Goal: Manage account settings

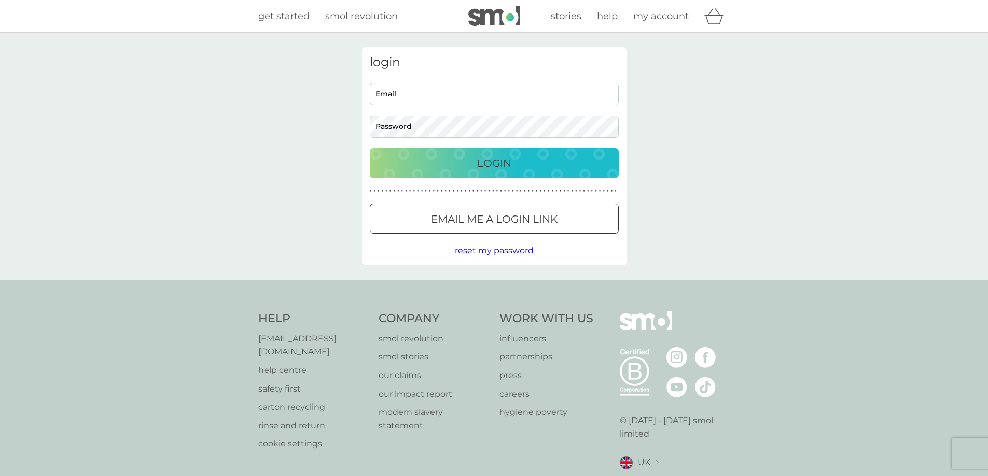
type input "bev2664@gmail.com"
click at [486, 158] on p "Login" at bounding box center [494, 163] width 34 height 17
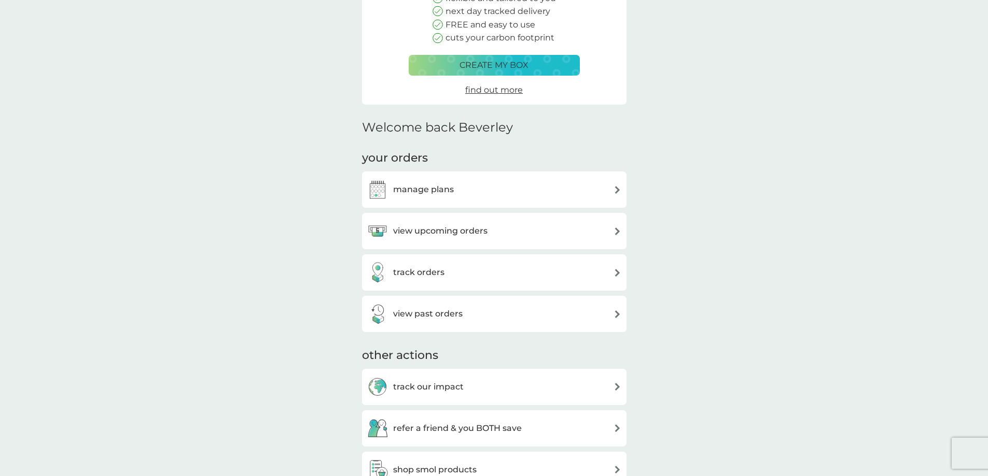
scroll to position [207, 0]
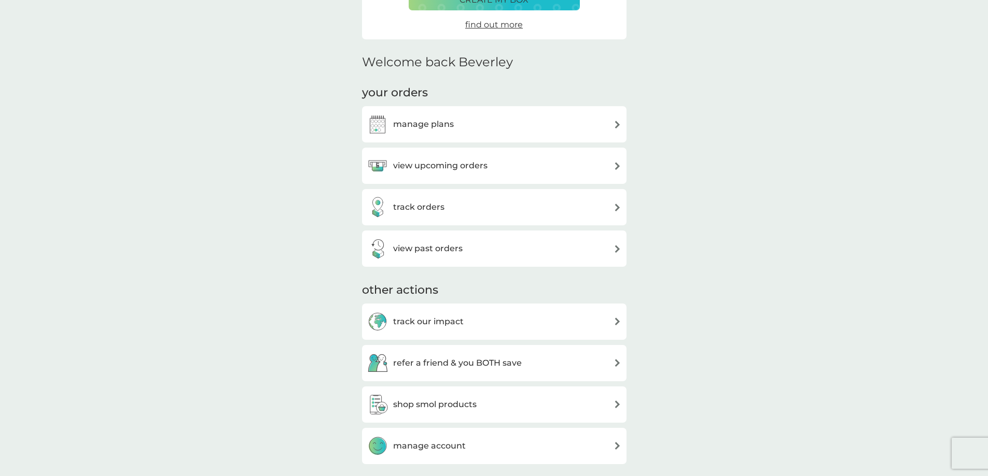
click at [616, 124] on img at bounding box center [617, 125] width 8 height 8
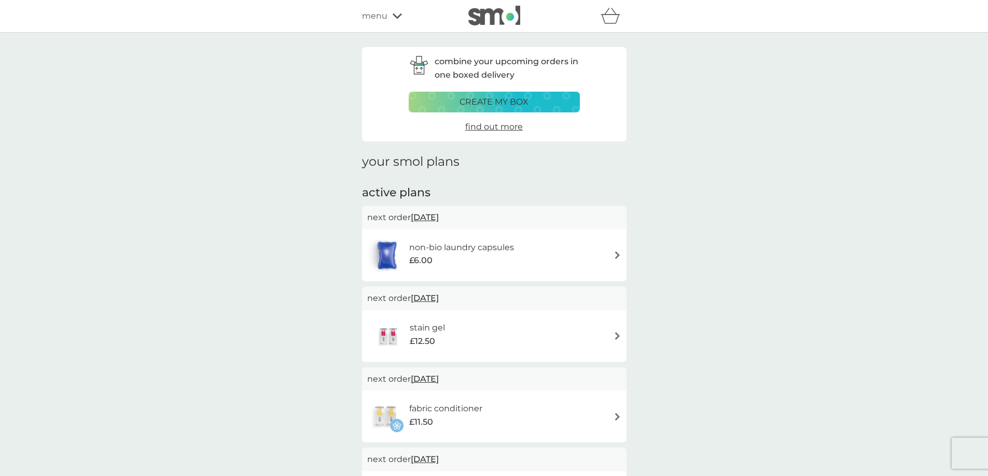
click at [615, 254] on img at bounding box center [617, 255] width 8 height 8
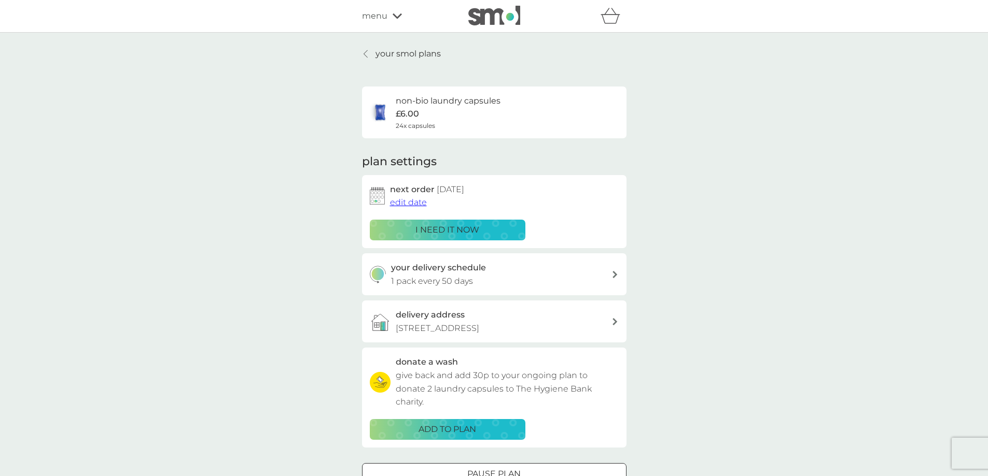
click at [406, 202] on span "edit date" at bounding box center [408, 203] width 37 height 10
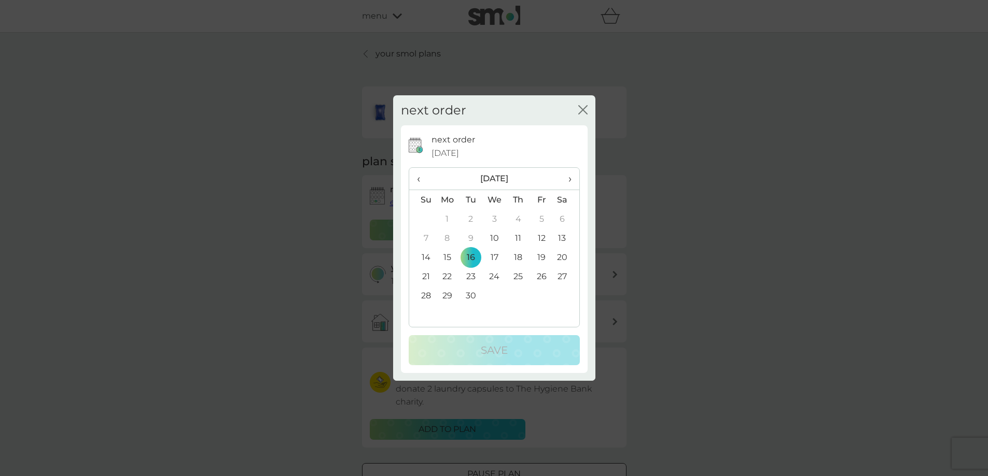
click at [471, 294] on td "30" at bounding box center [470, 295] width 23 height 19
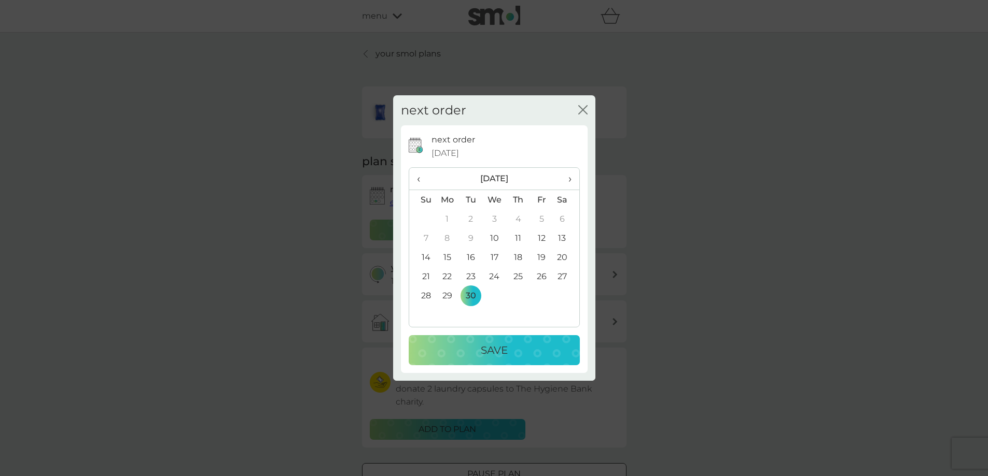
click at [568, 181] on span "›" at bounding box center [565, 179] width 10 height 22
click at [471, 237] on td "7" at bounding box center [470, 238] width 23 height 19
click at [493, 350] on p "Save" at bounding box center [494, 350] width 27 height 17
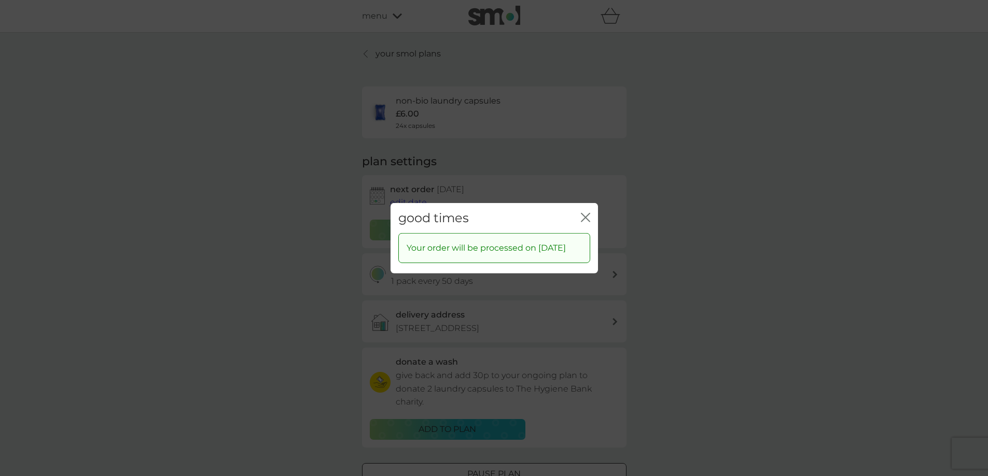
click at [587, 213] on icon "close" at bounding box center [585, 217] width 9 height 9
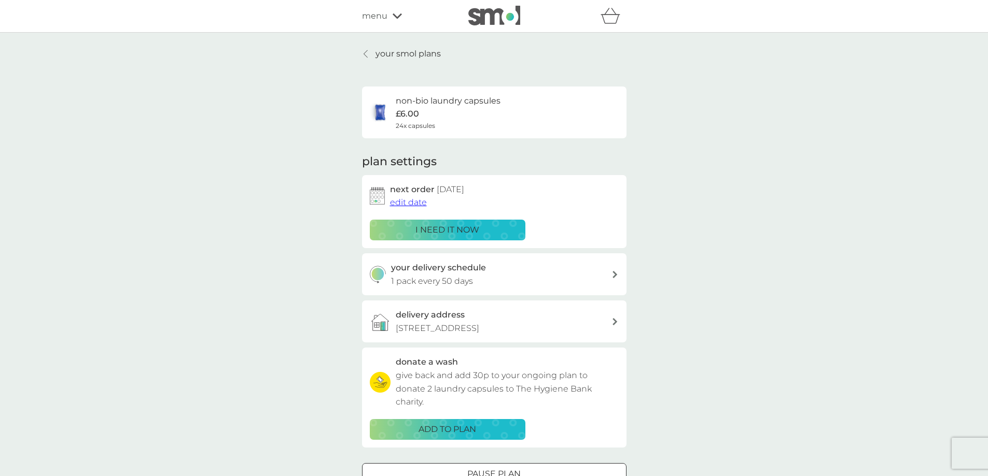
click at [395, 50] on p "your smol plans" at bounding box center [407, 53] width 65 height 13
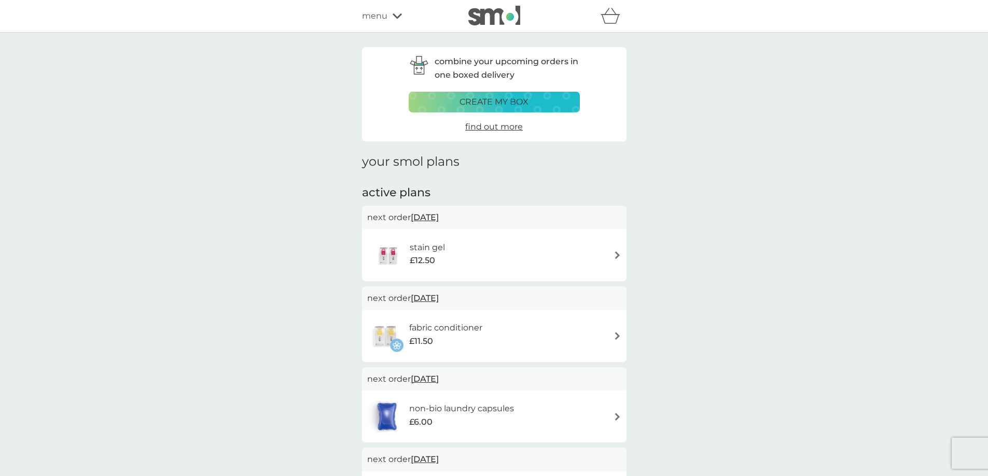
click at [616, 254] on img at bounding box center [617, 255] width 8 height 8
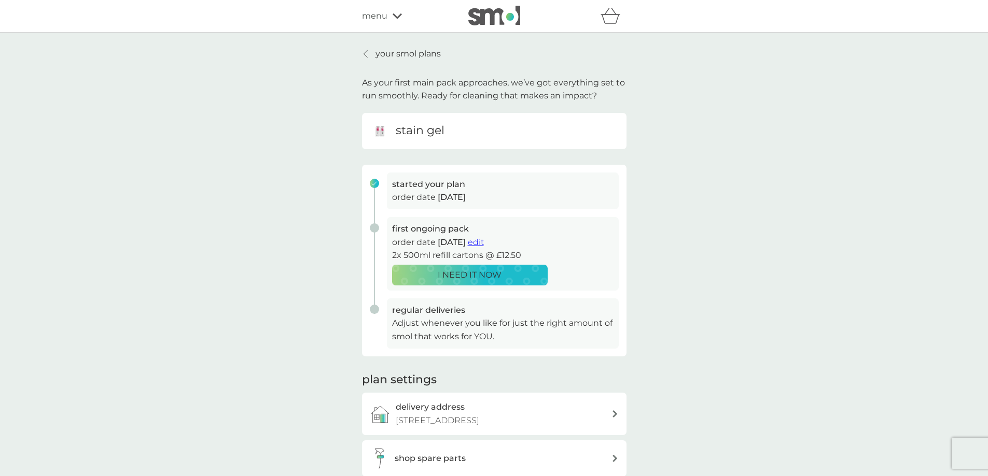
click at [484, 240] on span "edit" at bounding box center [476, 242] width 16 height 10
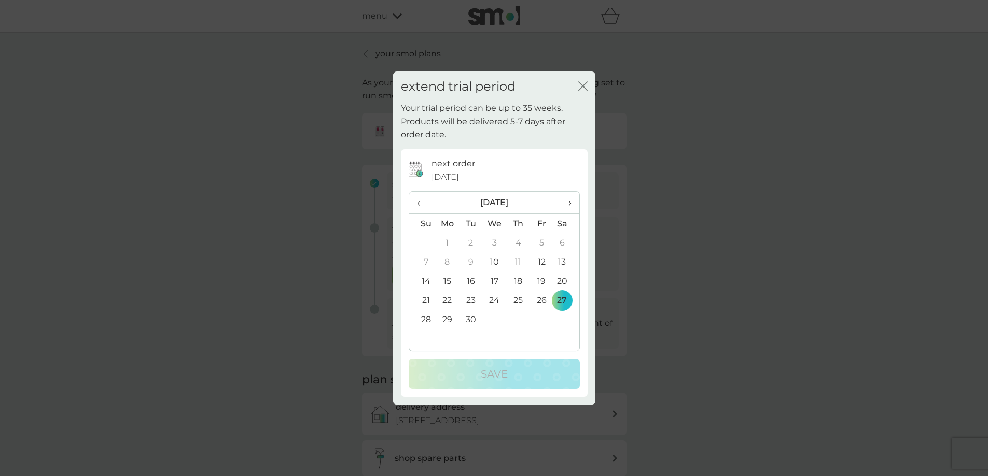
click at [571, 203] on th "›" at bounding box center [566, 203] width 26 height 22
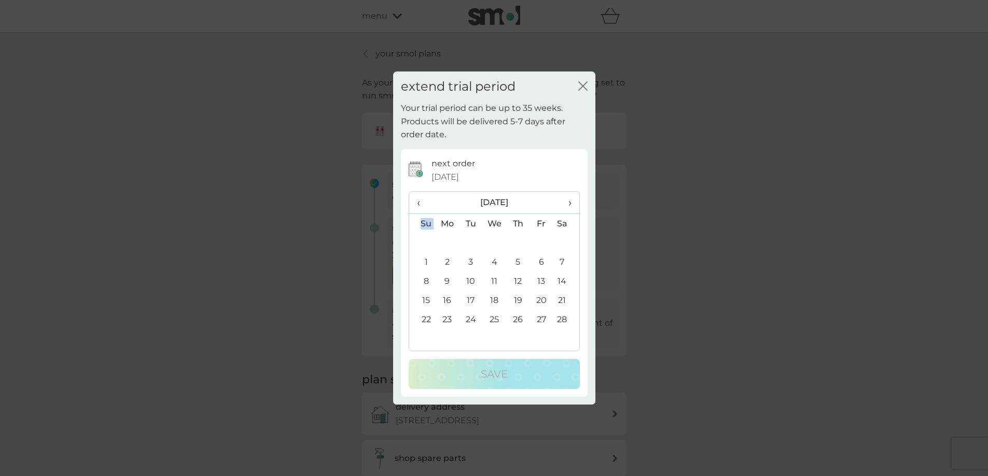
click at [571, 203] on th "›" at bounding box center [566, 203] width 26 height 22
click at [570, 202] on span "›" at bounding box center [565, 203] width 10 height 22
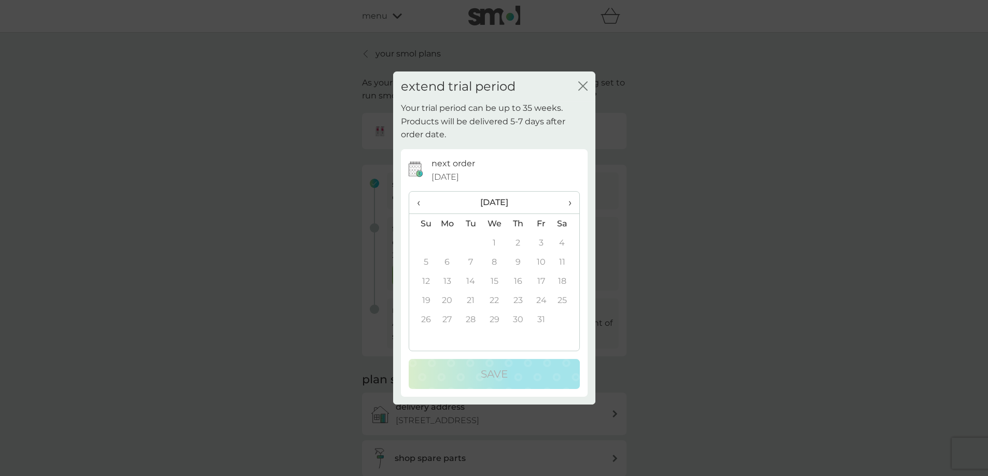
click at [570, 202] on span "›" at bounding box center [565, 203] width 10 height 22
click at [418, 201] on span "‹" at bounding box center [422, 203] width 11 height 22
click at [417, 202] on span "‹" at bounding box center [422, 203] width 11 height 22
click at [417, 205] on span "‹" at bounding box center [422, 203] width 11 height 22
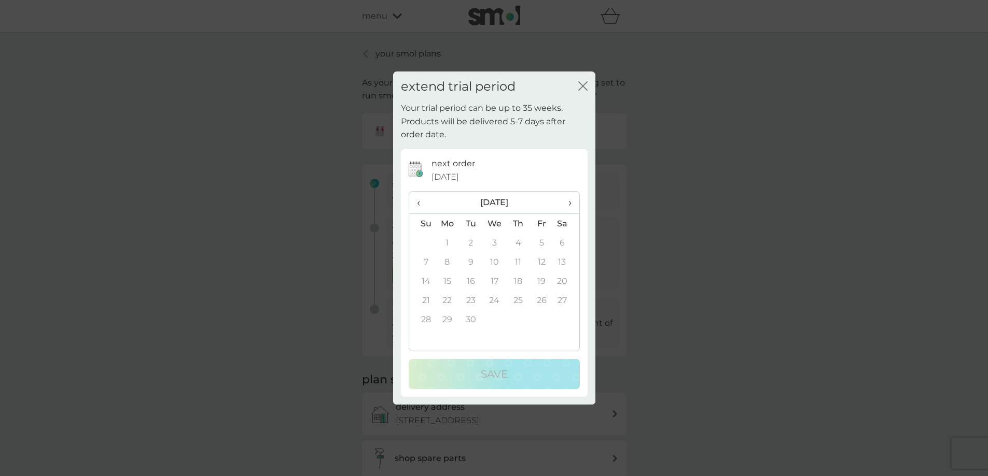
click at [419, 202] on span "‹" at bounding box center [422, 203] width 11 height 22
click at [419, 204] on span "‹" at bounding box center [422, 203] width 11 height 22
click at [418, 202] on span "‹" at bounding box center [422, 203] width 11 height 22
click at [420, 199] on span "‹" at bounding box center [422, 203] width 11 height 22
click at [565, 321] on td "28" at bounding box center [566, 319] width 26 height 19
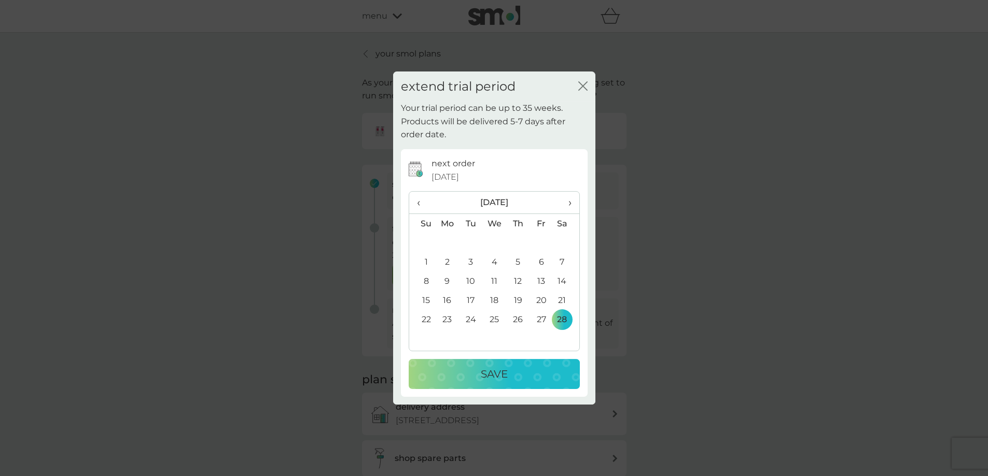
click at [501, 375] on p "Save" at bounding box center [494, 374] width 27 height 17
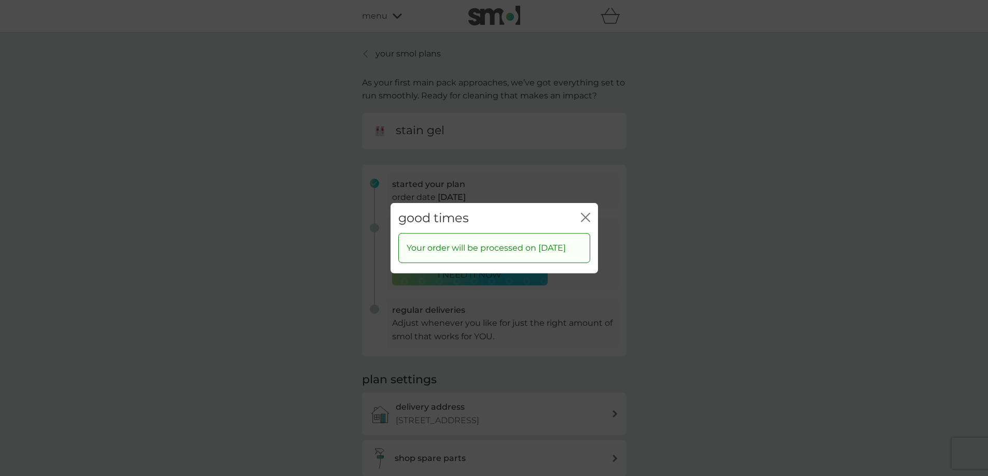
click at [586, 213] on icon "close" at bounding box center [585, 217] width 9 height 9
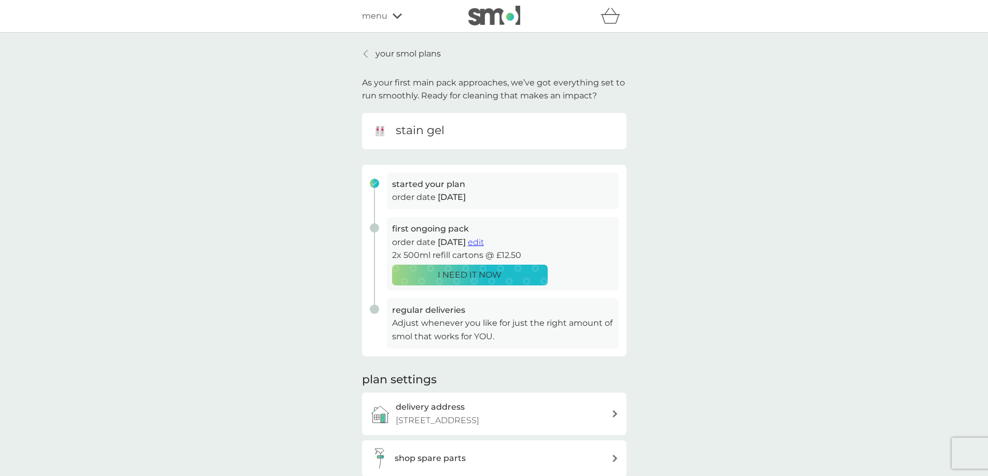
click at [389, 58] on p "your smol plans" at bounding box center [407, 53] width 65 height 13
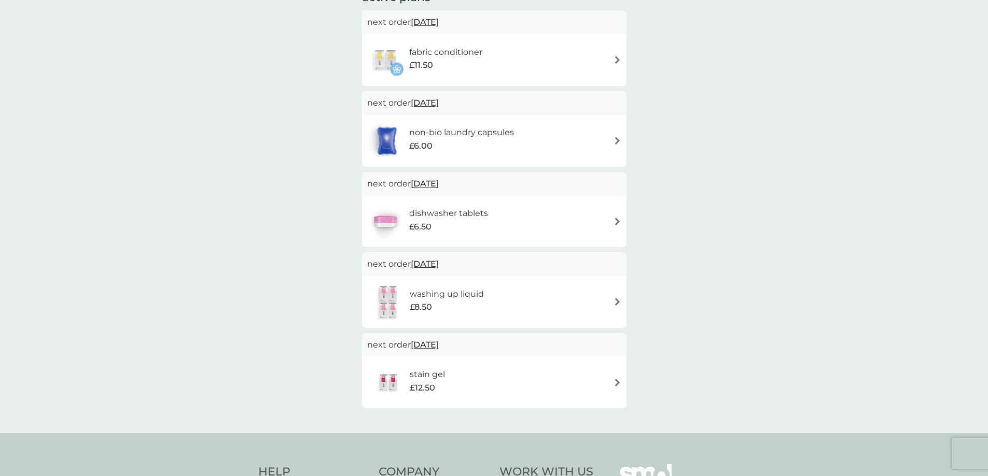
scroll to position [207, 0]
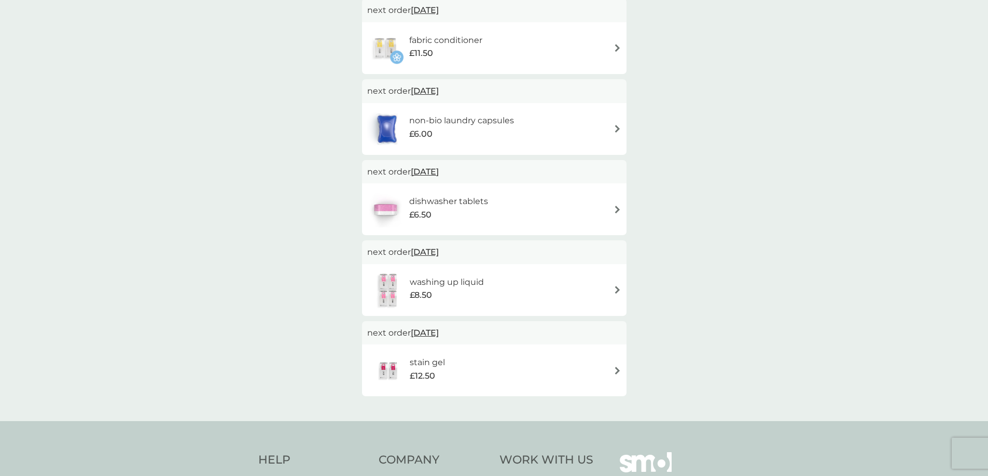
click at [619, 291] on img at bounding box center [617, 290] width 8 height 8
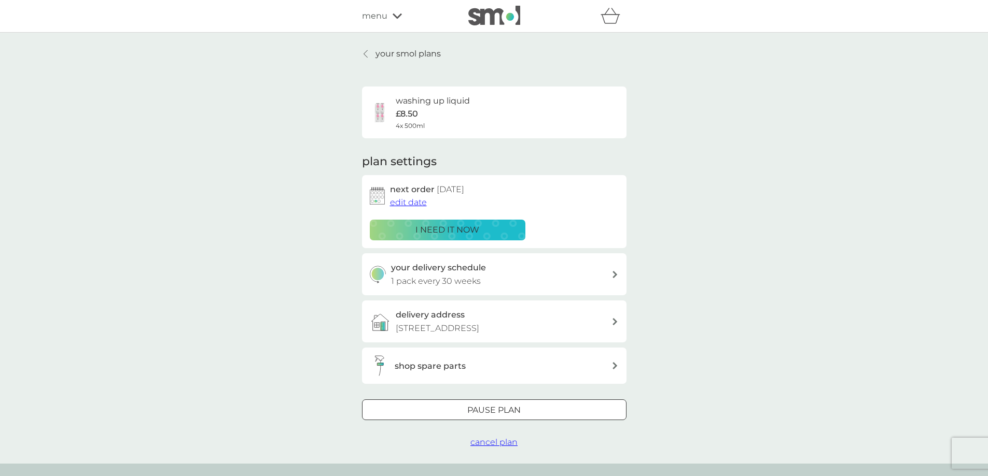
click at [405, 200] on span "edit date" at bounding box center [408, 203] width 37 height 10
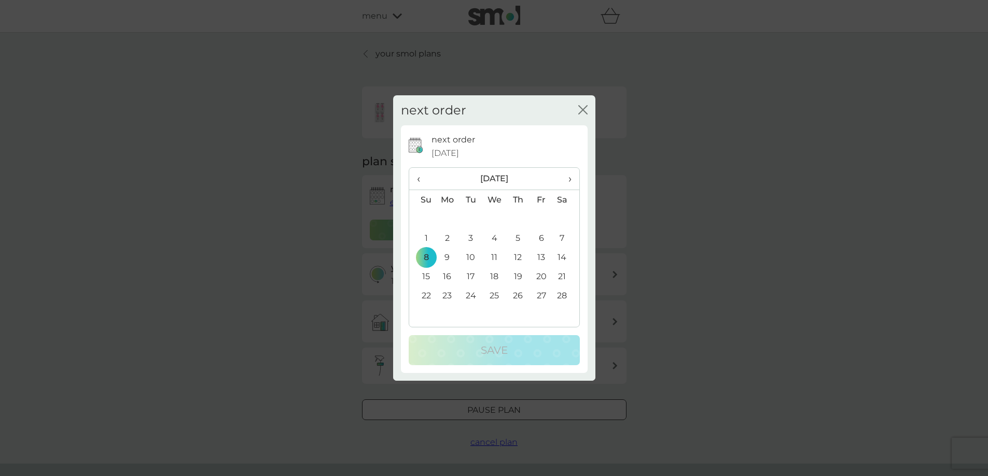
click at [572, 178] on th "›" at bounding box center [566, 179] width 26 height 22
click at [471, 236] on td "7" at bounding box center [470, 238] width 23 height 19
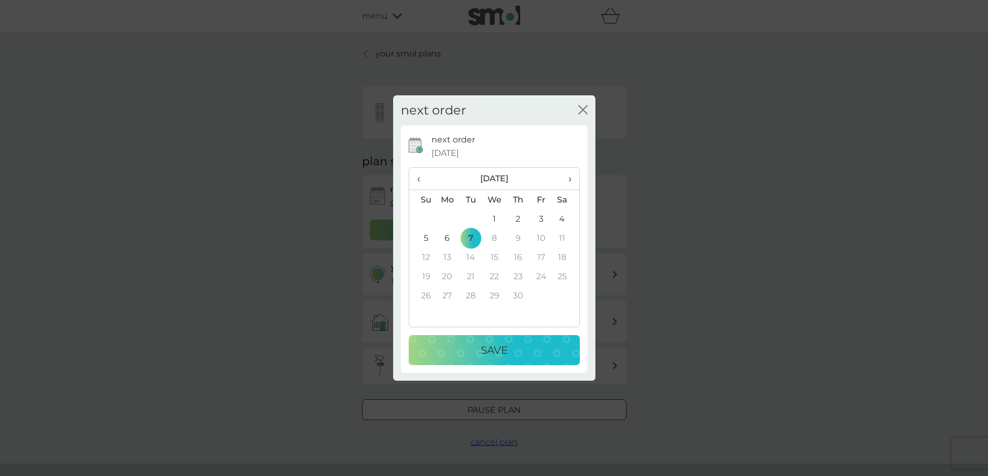
click at [483, 347] on p "Save" at bounding box center [494, 350] width 27 height 17
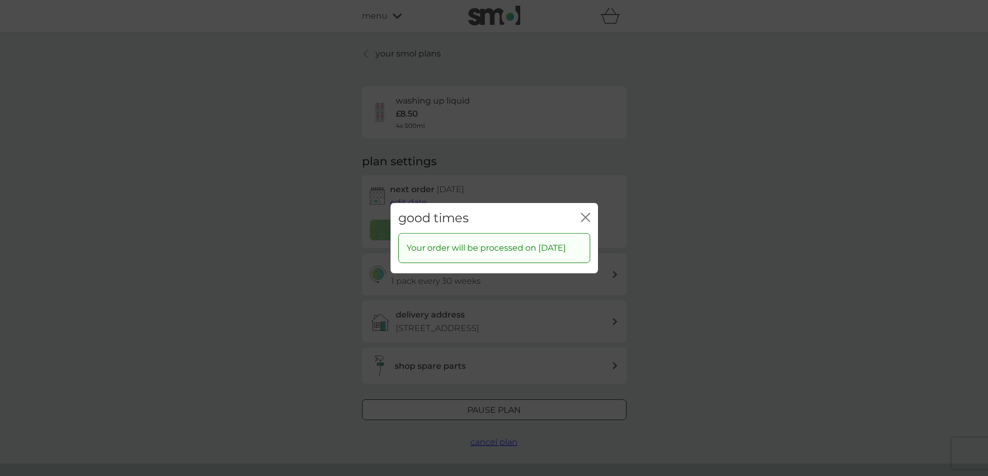
click at [589, 211] on div "close" at bounding box center [585, 218] width 9 height 15
click at [587, 213] on icon "close" at bounding box center [585, 217] width 9 height 9
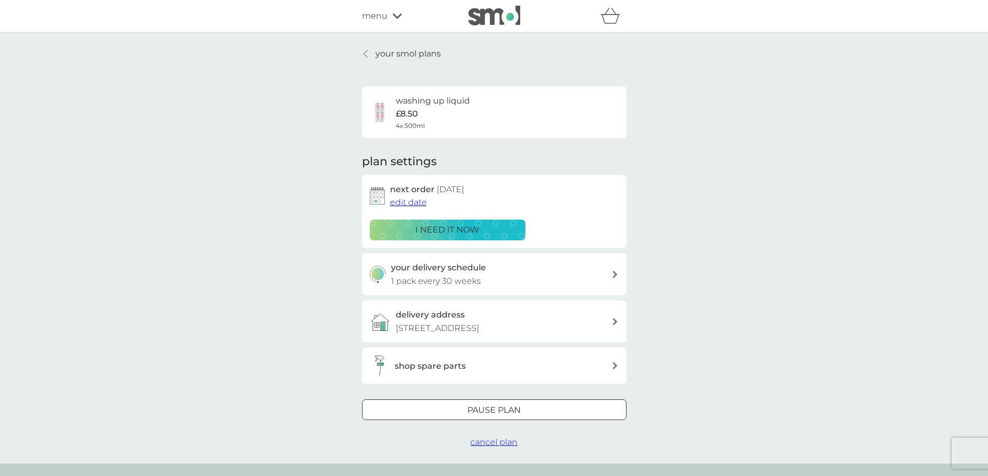
click at [398, 54] on p "your smol plans" at bounding box center [407, 53] width 65 height 13
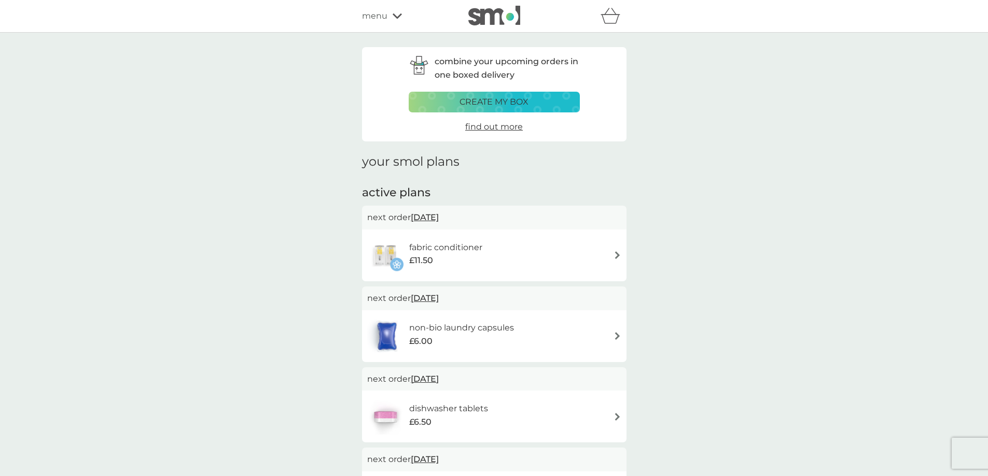
click at [489, 125] on span "find out more" at bounding box center [494, 127] width 58 height 10
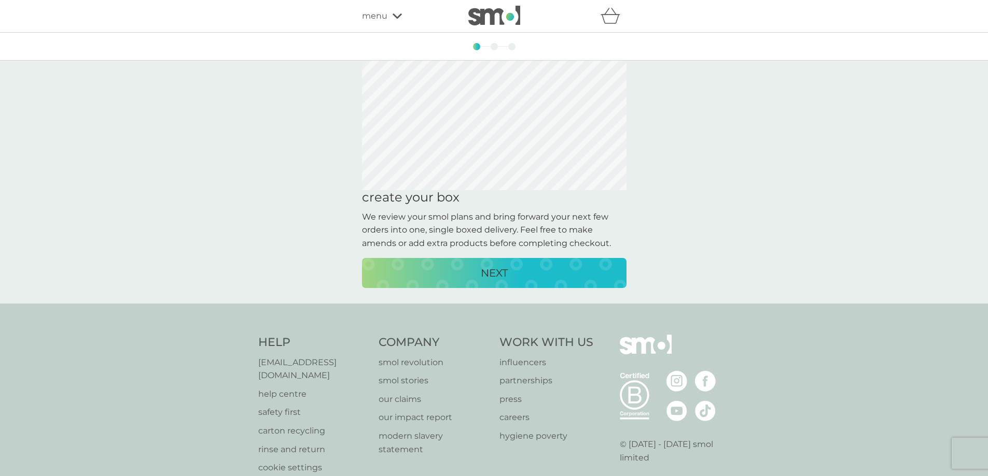
click at [483, 268] on p "NEXT" at bounding box center [494, 273] width 27 height 17
click at [485, 271] on p "NEXT" at bounding box center [494, 273] width 27 height 17
click at [490, 270] on p "CREATE MY BOX" at bounding box center [494, 273] width 86 height 17
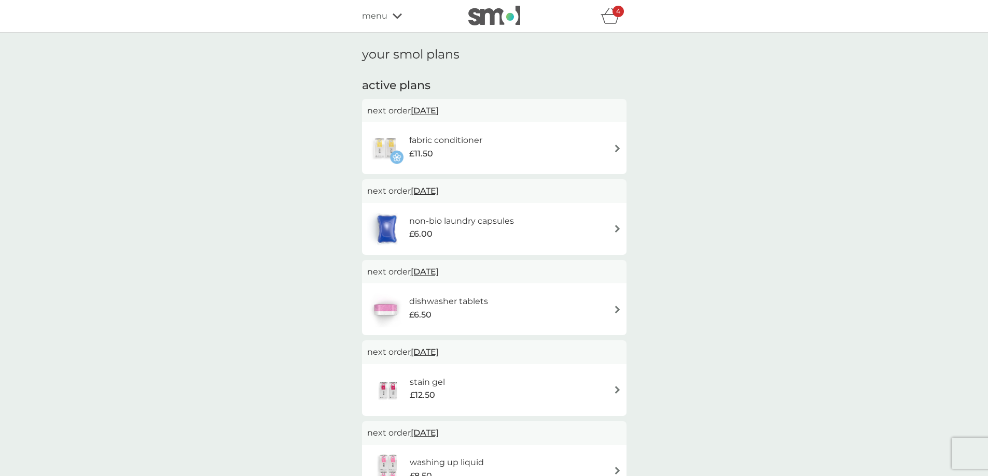
click at [613, 17] on icon "basket" at bounding box center [610, 16] width 20 height 16
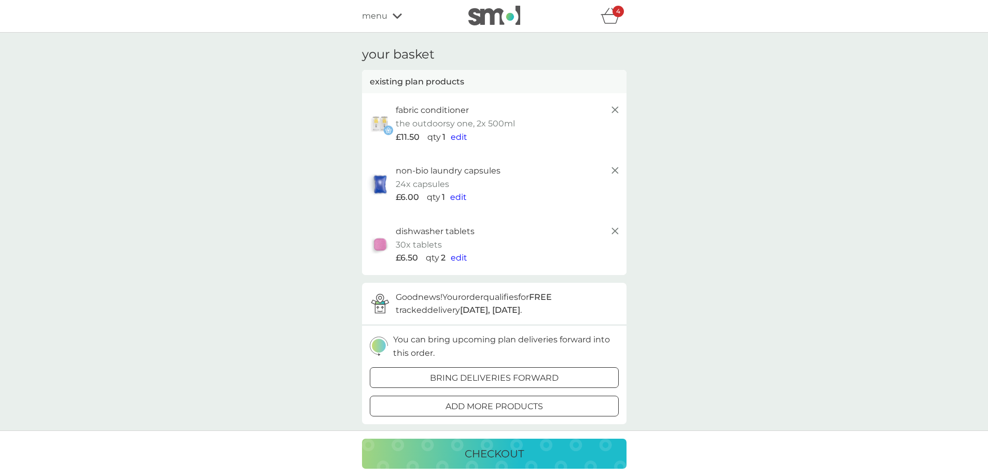
click at [495, 14] on img at bounding box center [494, 16] width 52 height 20
click at [616, 108] on line at bounding box center [614, 110] width 6 height 6
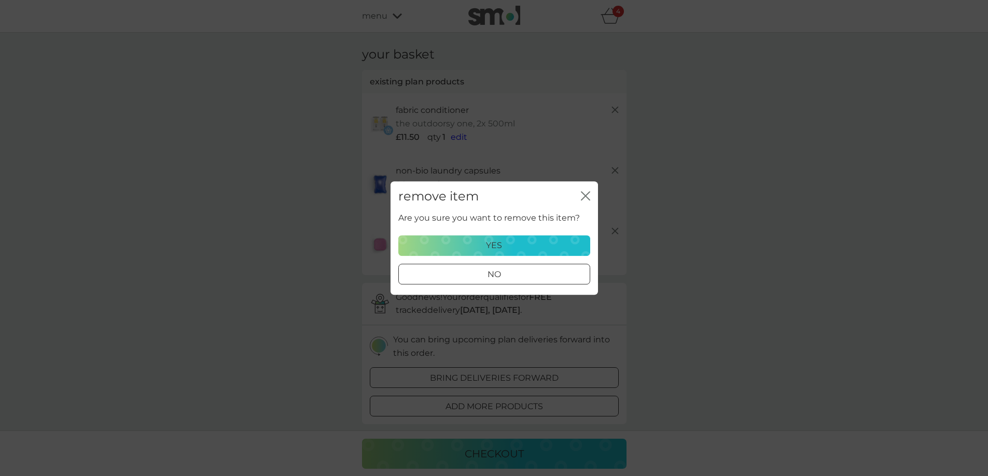
click at [534, 242] on div "yes" at bounding box center [494, 245] width 178 height 13
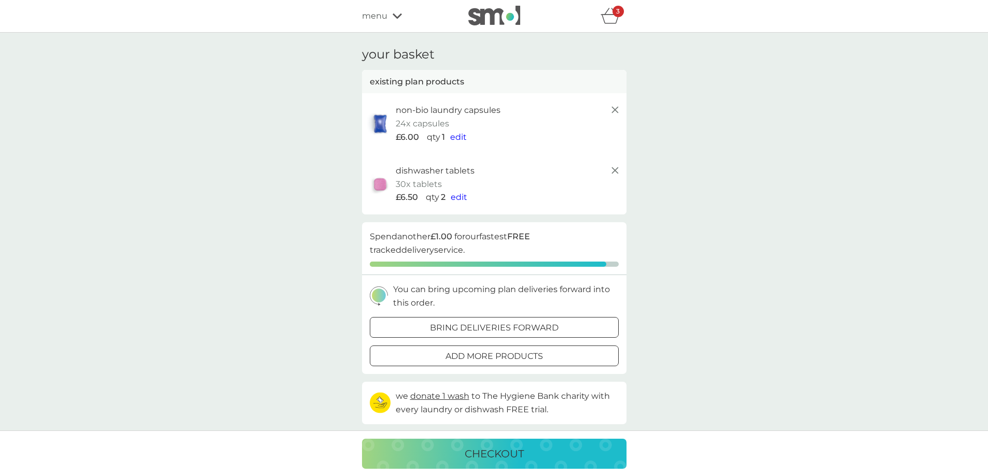
click at [616, 110] on icon at bounding box center [615, 110] width 12 height 12
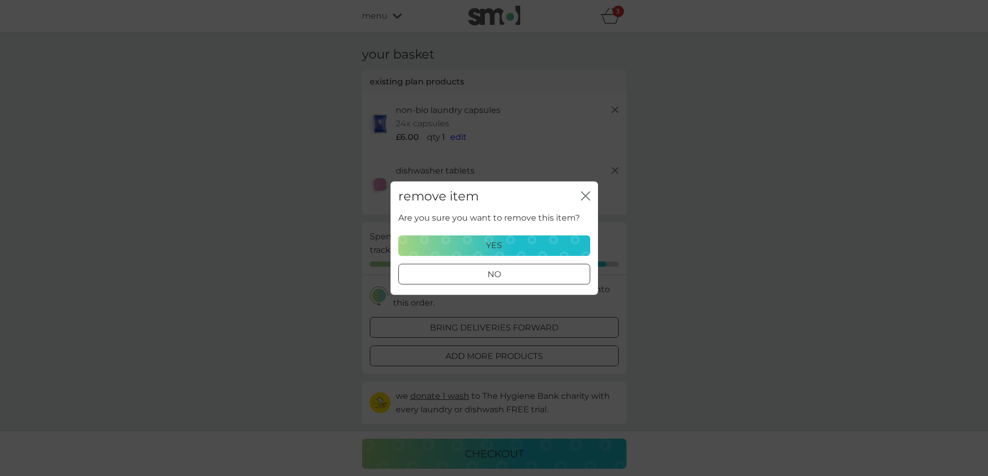
click at [520, 243] on div "yes" at bounding box center [494, 245] width 178 height 13
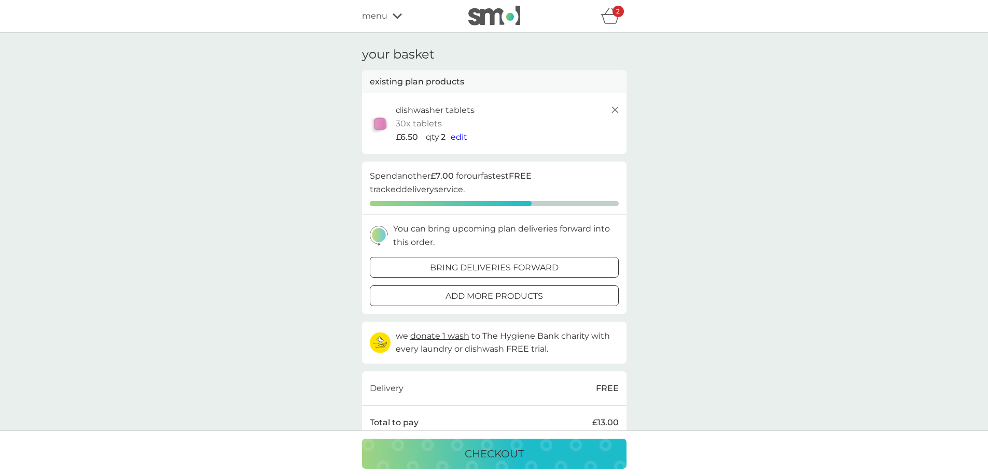
click at [616, 110] on icon at bounding box center [615, 110] width 12 height 12
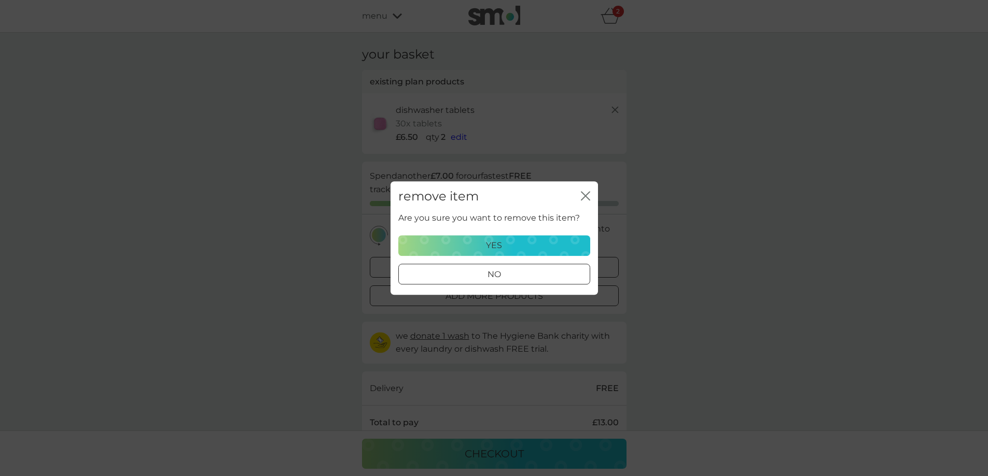
click at [502, 242] on div "yes" at bounding box center [494, 245] width 178 height 13
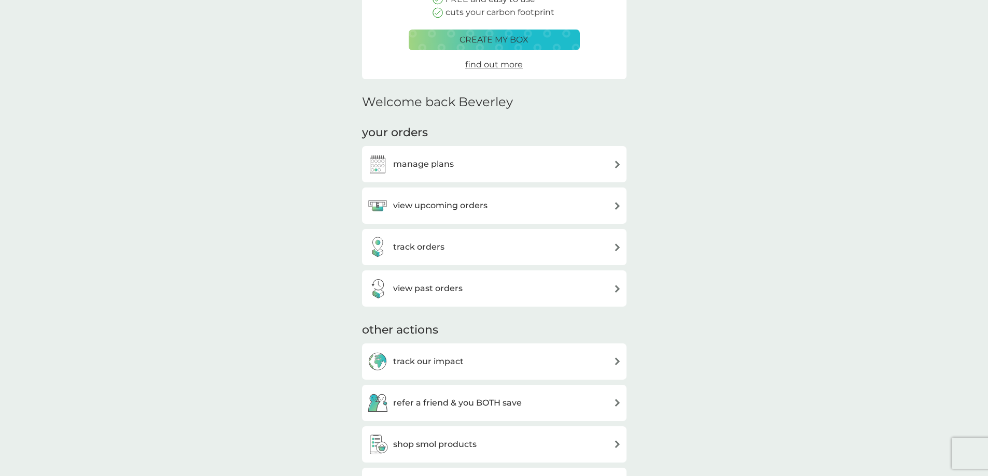
scroll to position [207, 0]
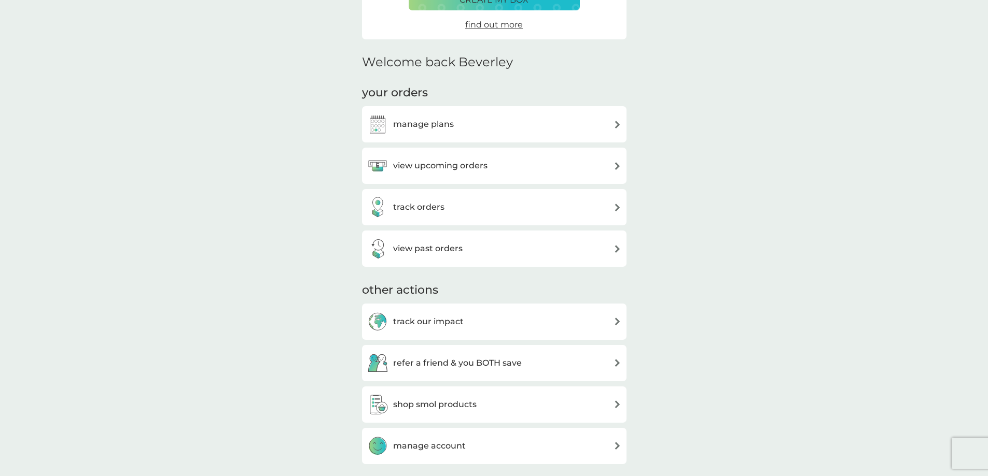
click at [413, 124] on h3 "manage plans" at bounding box center [423, 124] width 61 height 13
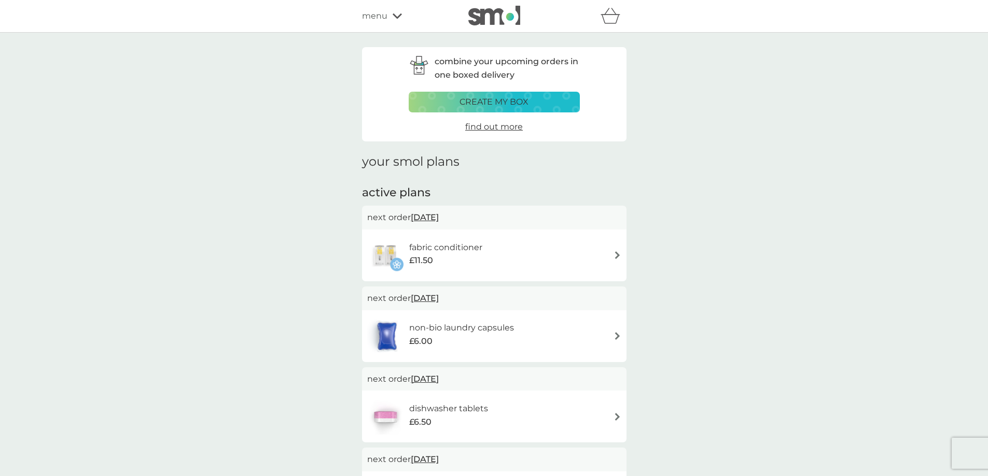
click at [377, 16] on span "menu" at bounding box center [374, 15] width 25 height 13
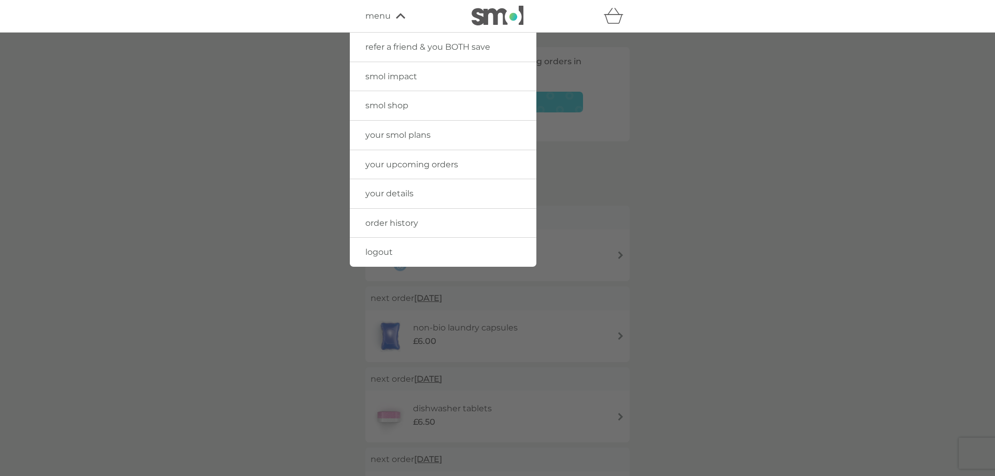
click at [373, 249] on span "logout" at bounding box center [379, 252] width 27 height 10
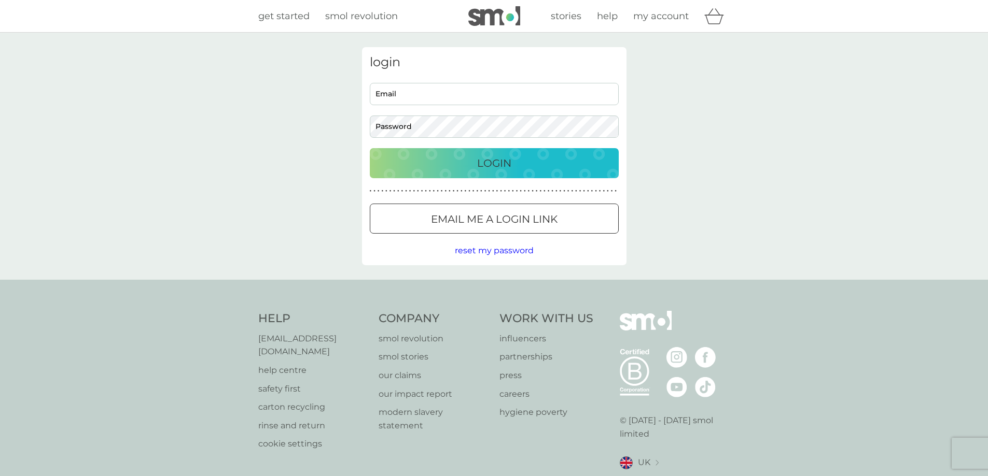
type input "[EMAIL_ADDRESS][DOMAIN_NAME]"
click at [742, 115] on div "login [EMAIL_ADDRESS][DOMAIN_NAME] Email Password Login ● ● ● ● ● ● ● ● ● ● ● ●…" at bounding box center [494, 156] width 988 height 247
